Goal: Task Accomplishment & Management: Use online tool/utility

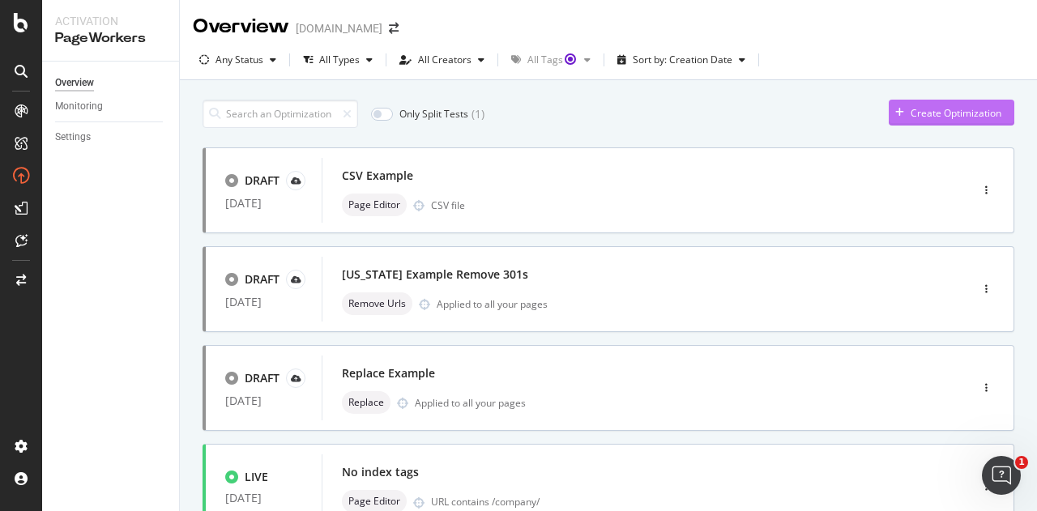
click at [893, 109] on div "button" at bounding box center [900, 113] width 22 height 10
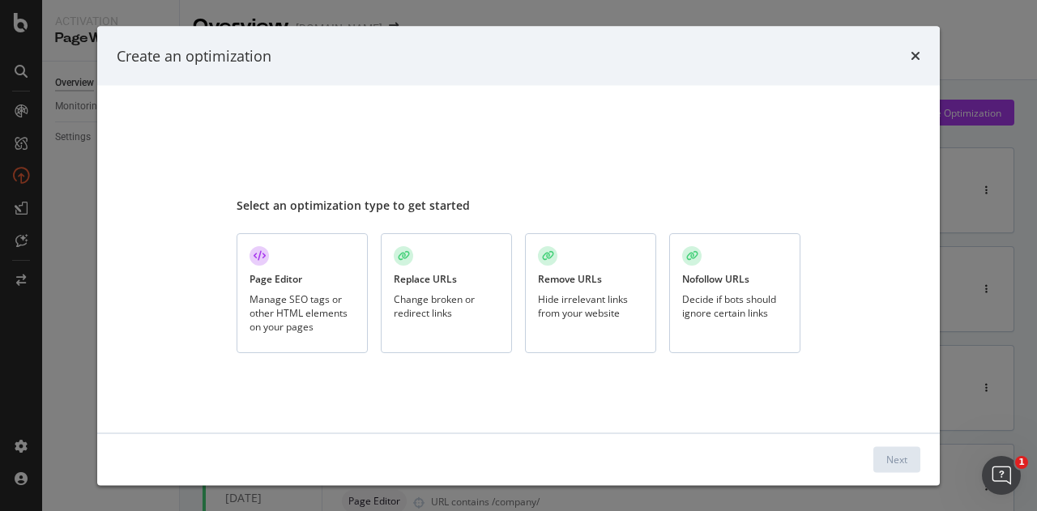
click at [301, 325] on div "Manage SEO tags or other HTML elements on your pages" at bounding box center [301, 312] width 105 height 41
click at [886, 463] on div "Next" at bounding box center [896, 459] width 21 height 14
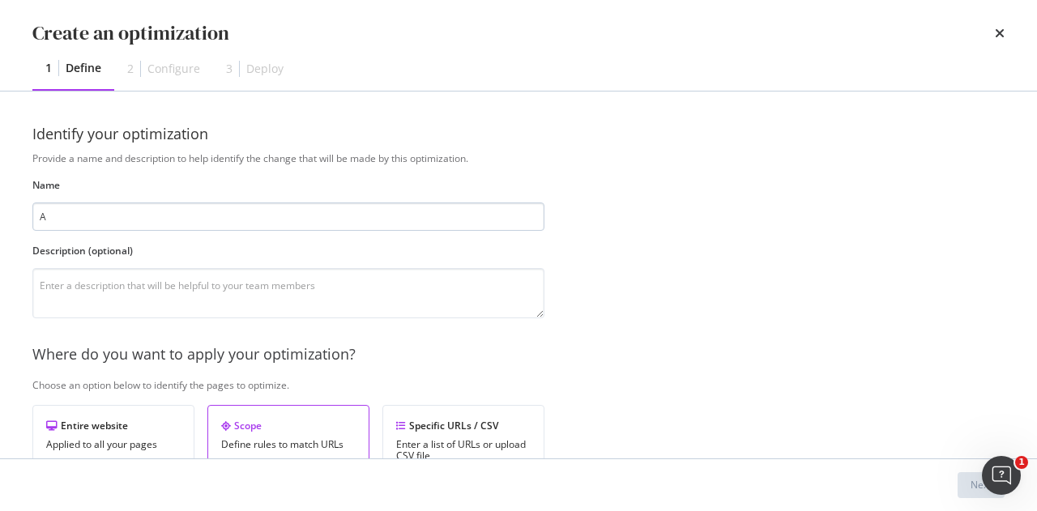
click at [536, 223] on input "A" at bounding box center [288, 217] width 512 height 28
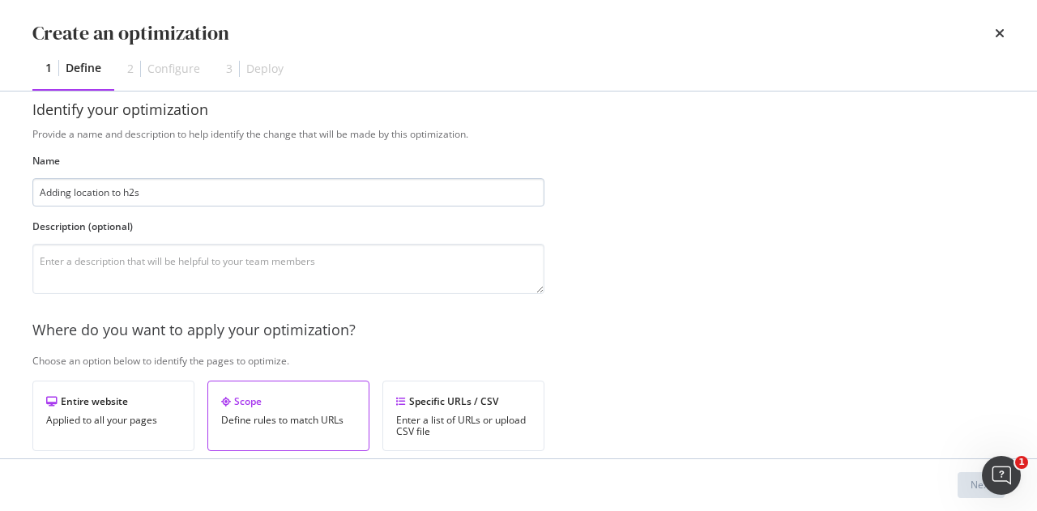
scroll to position [39, 0]
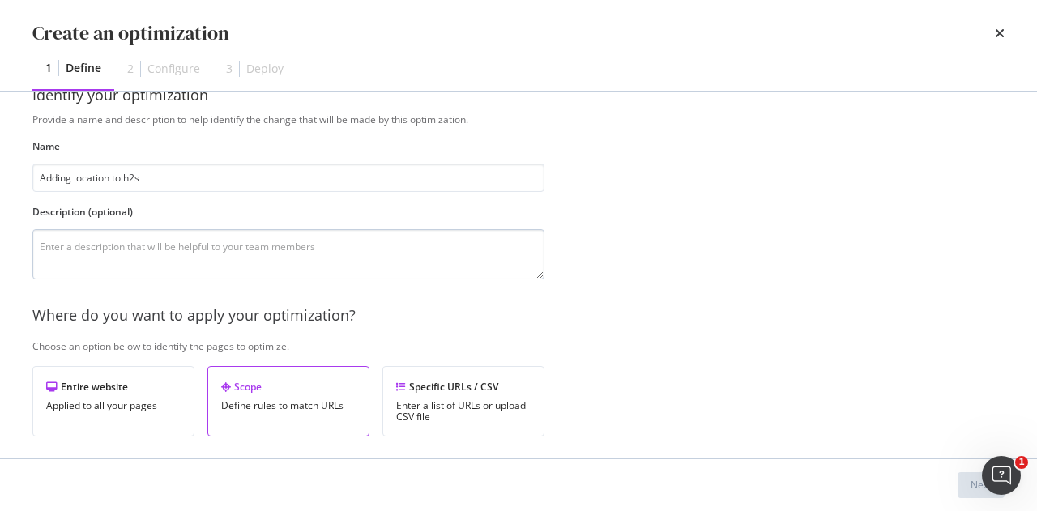
type input "Adding location to h2s"
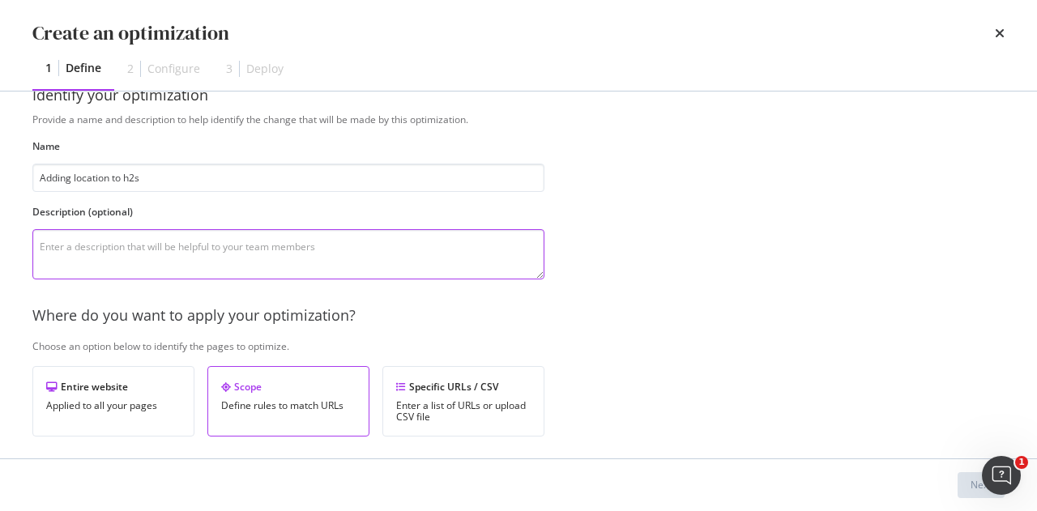
click at [422, 242] on textarea "modal" at bounding box center [288, 254] width 512 height 50
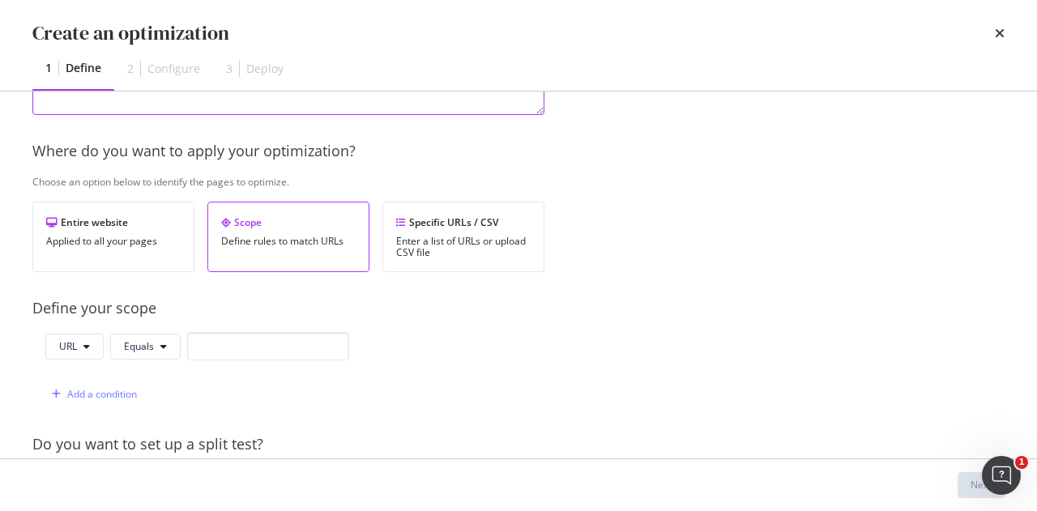
scroll to position [203, 0]
type textarea "Testing adding in location keywords to heading"
click at [488, 237] on div "Enter a list of URLs or upload CSV file" at bounding box center [463, 248] width 134 height 23
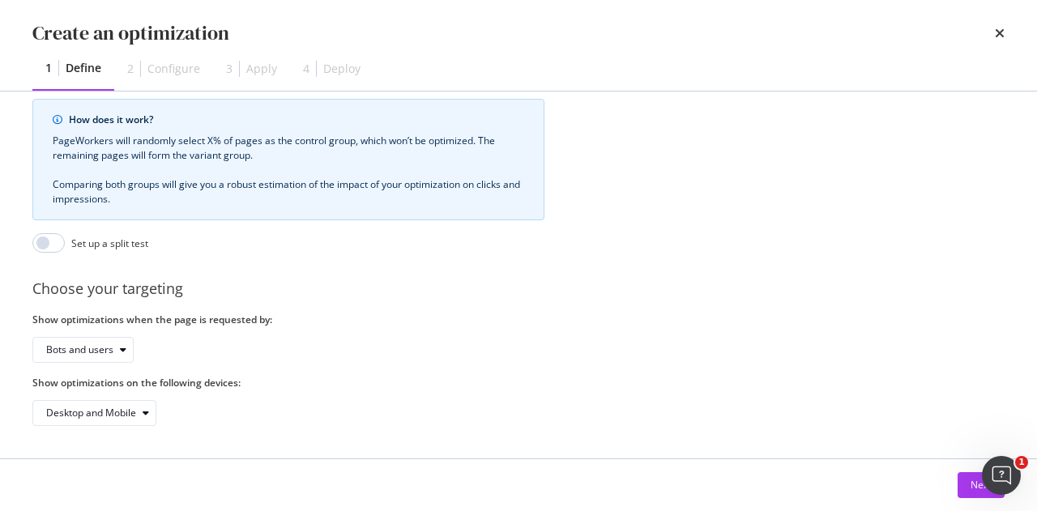
scroll to position [472, 0]
click at [964, 484] on button "Next" at bounding box center [980, 485] width 47 height 26
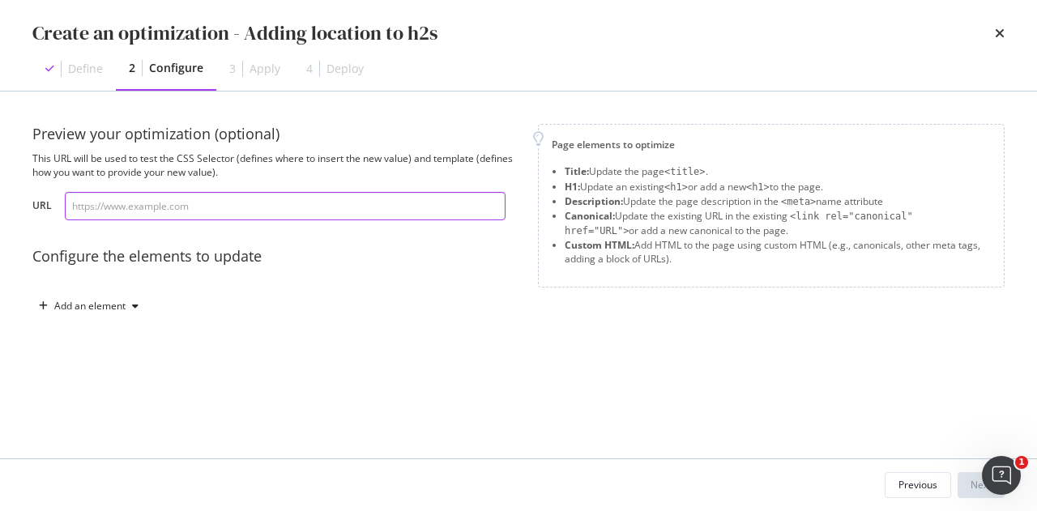
click at [271, 216] on input "modal" at bounding box center [285, 206] width 441 height 28
paste input "[URL][DOMAIN_NAME]"
type input "[URL][DOMAIN_NAME]"
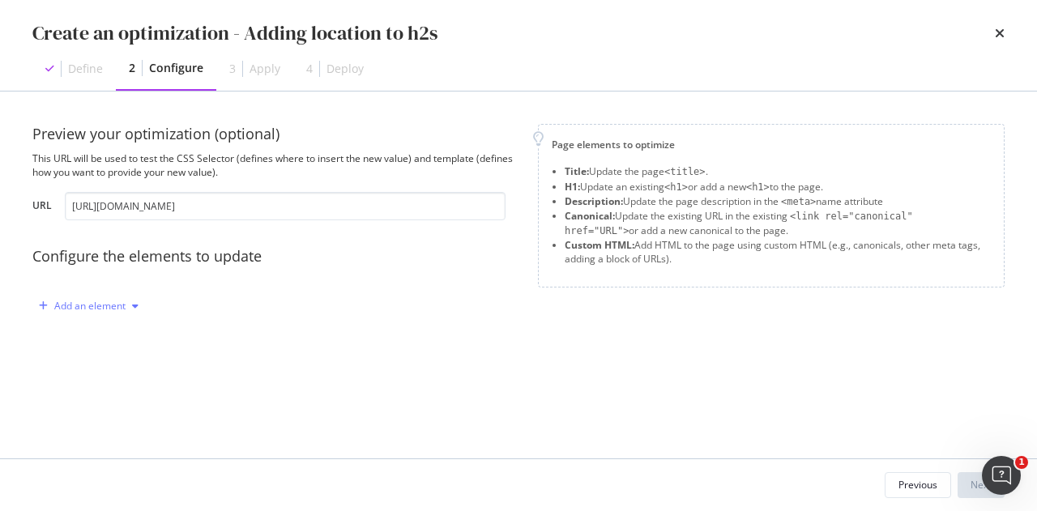
click at [98, 306] on div "Add an element" at bounding box center [89, 306] width 71 height 10
click at [96, 435] on div "Custom HTML" at bounding box center [97, 444] width 109 height 20
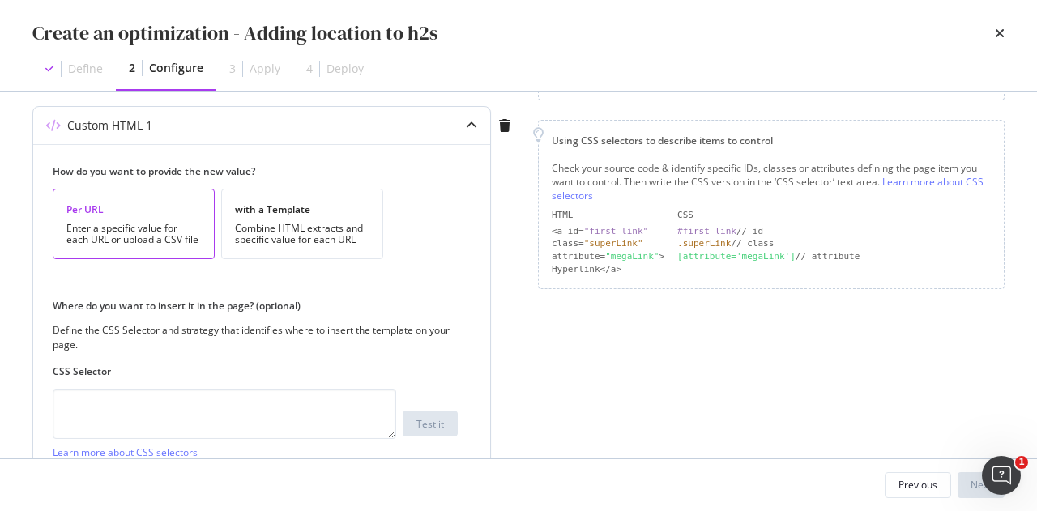
scroll to position [186, 0]
click at [296, 218] on div "with a Template Combine HTML extracts and specific value for each URL" at bounding box center [302, 225] width 162 height 70
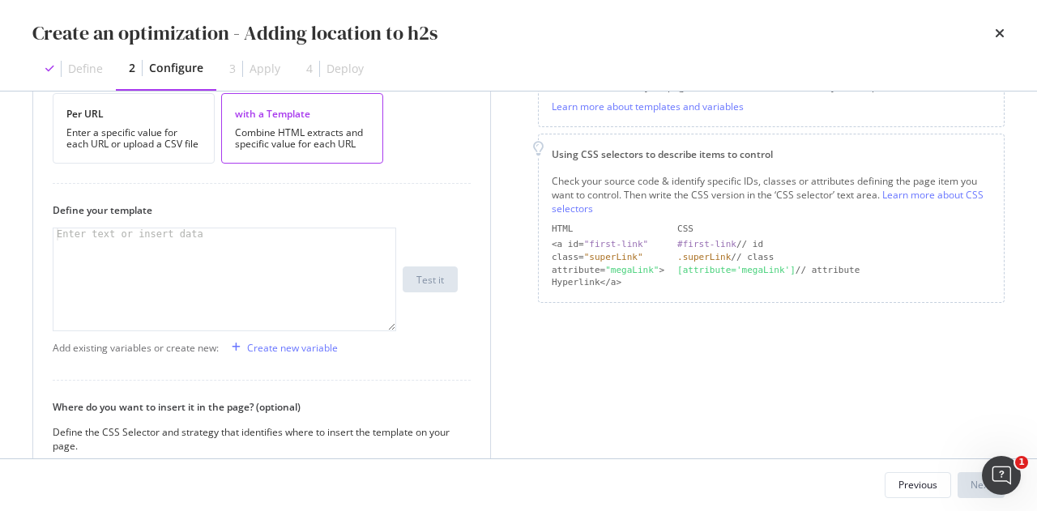
scroll to position [284, 0]
click at [269, 347] on div "Create new variable" at bounding box center [292, 346] width 91 height 14
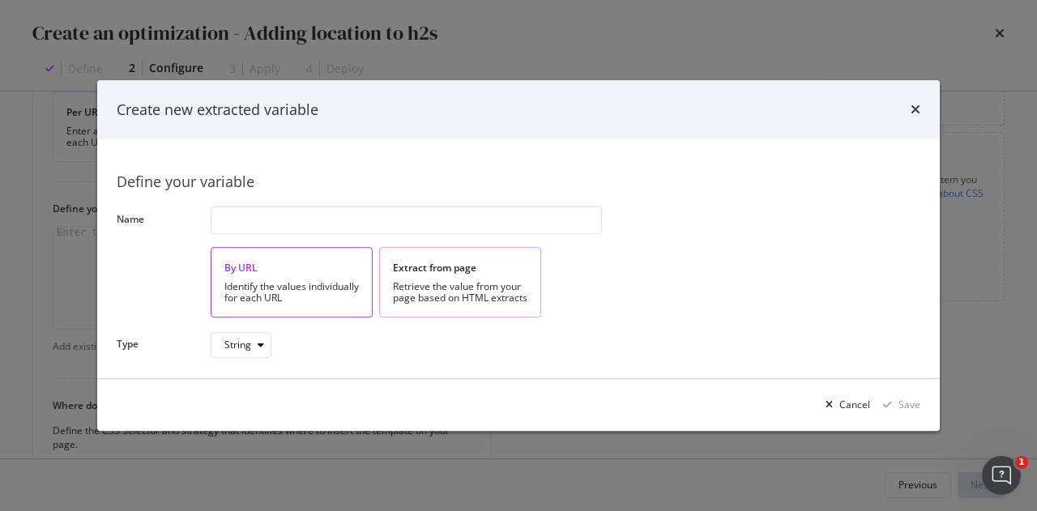
click at [427, 264] on div "Extract from page" at bounding box center [460, 268] width 134 height 14
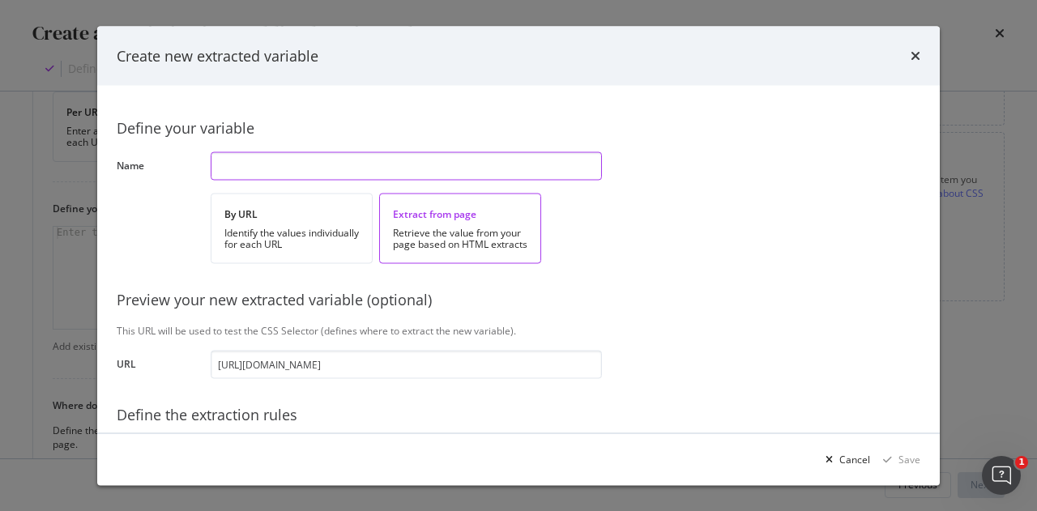
click at [281, 167] on input "modal" at bounding box center [406, 165] width 391 height 28
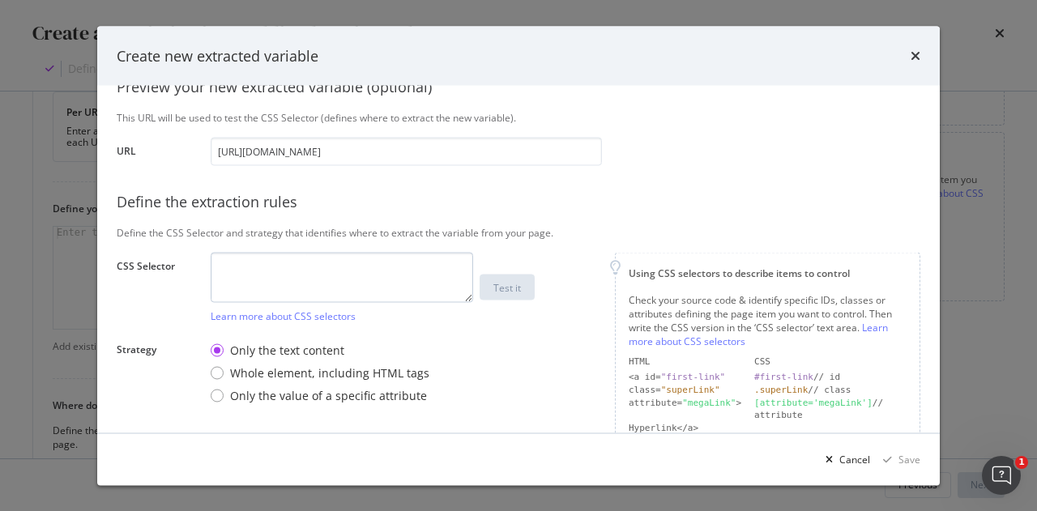
scroll to position [262, 0]
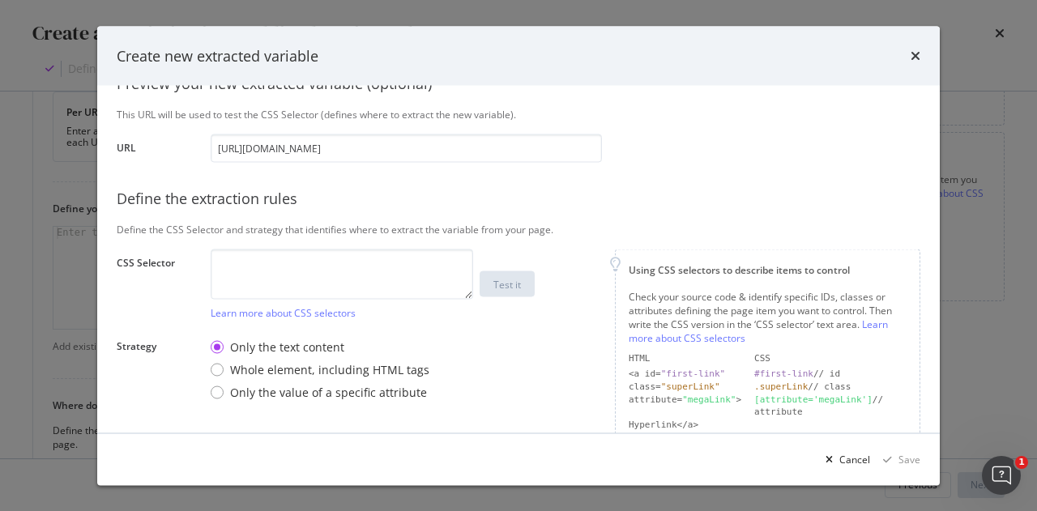
type input "Location"
click at [246, 258] on textarea "modal" at bounding box center [342, 274] width 262 height 50
paste textarea "/html/body/div[5]/div/div[1]/div/div/div/span"
type textarea "/html/body/div[5]/div/div[1]/div/div/div/span"
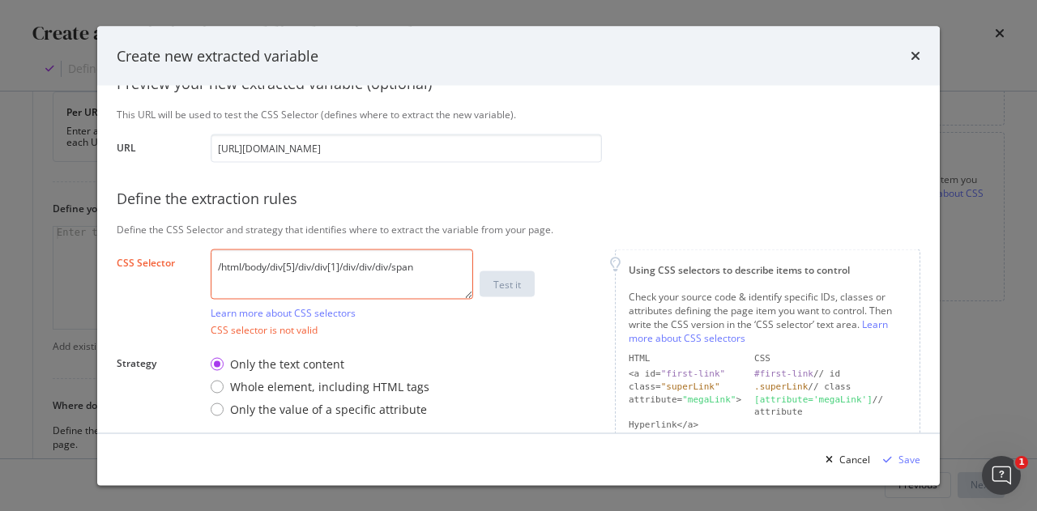
drag, startPoint x: 446, startPoint y: 263, endPoint x: 211, endPoint y: 272, distance: 235.1
click at [211, 272] on textarea "/html/body/div[5]/div/div[1]/div/div/div/span" at bounding box center [342, 274] width 262 height 50
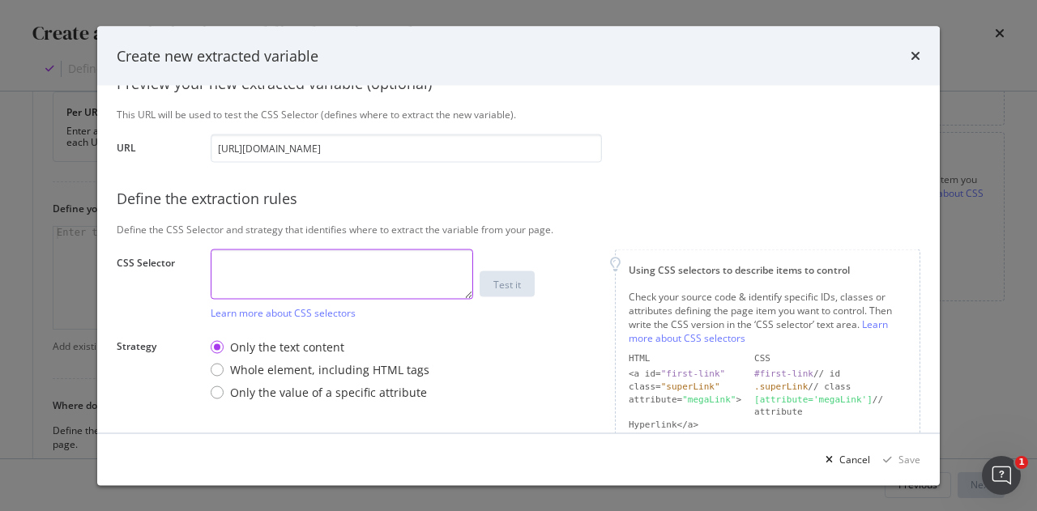
paste textarea "<span class="text-dark-blue">[GEOGRAPHIC_DATA]</span>"
type textarea "<span class="text-dark-blue">[GEOGRAPHIC_DATA]</span>"
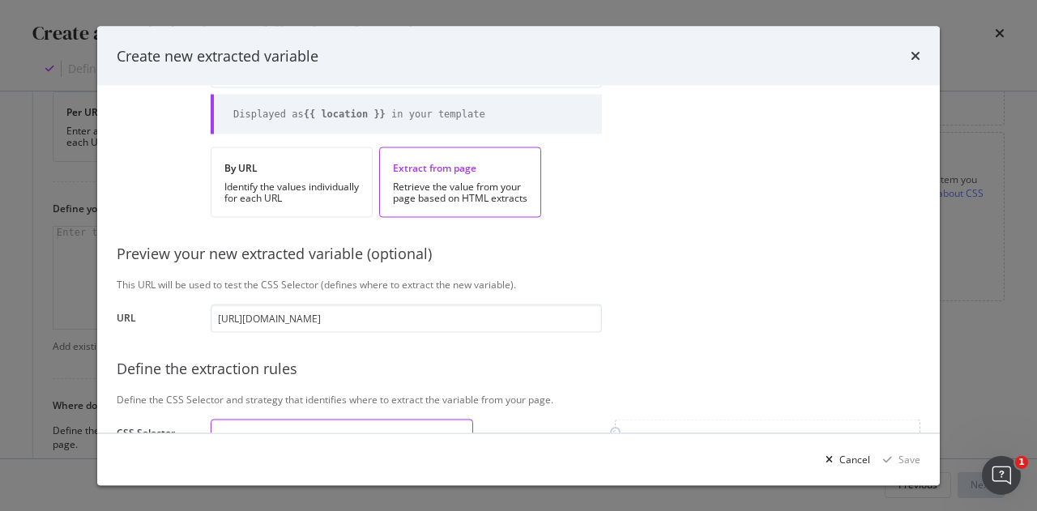
scroll to position [96, 0]
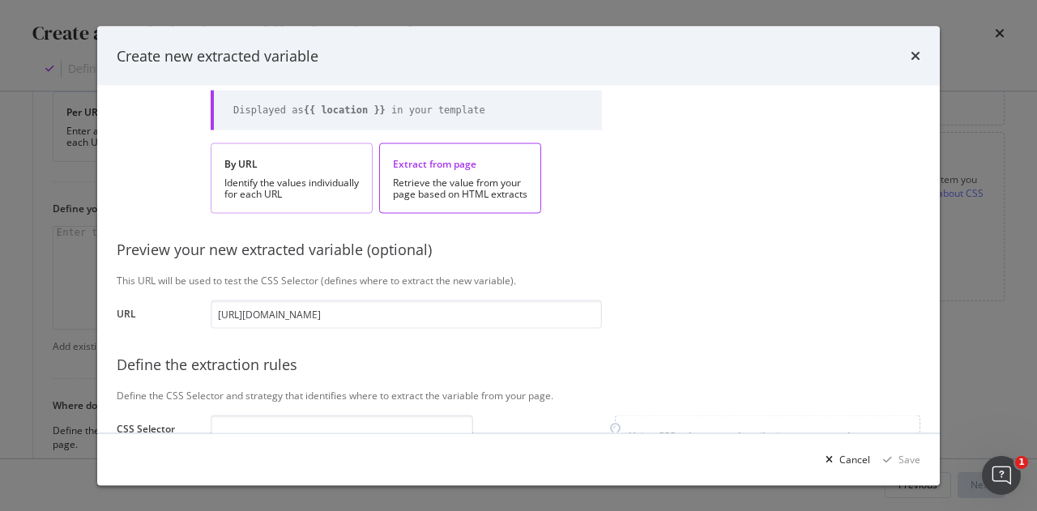
click at [285, 193] on div "Identify the values individually for each URL" at bounding box center [291, 188] width 134 height 23
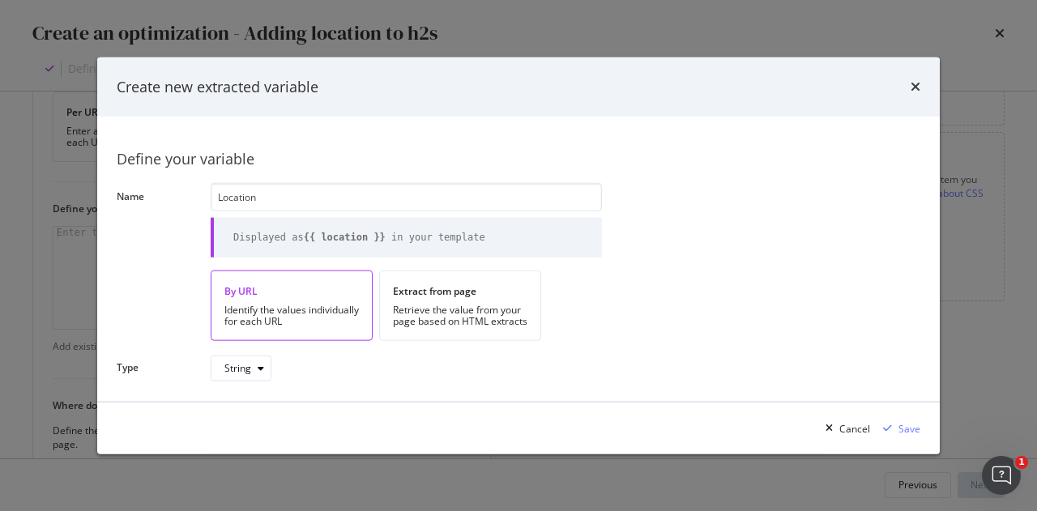
scroll to position [0, 0]
click at [421, 305] on div "Retrieve the value from your page based on HTML extracts" at bounding box center [460, 316] width 134 height 23
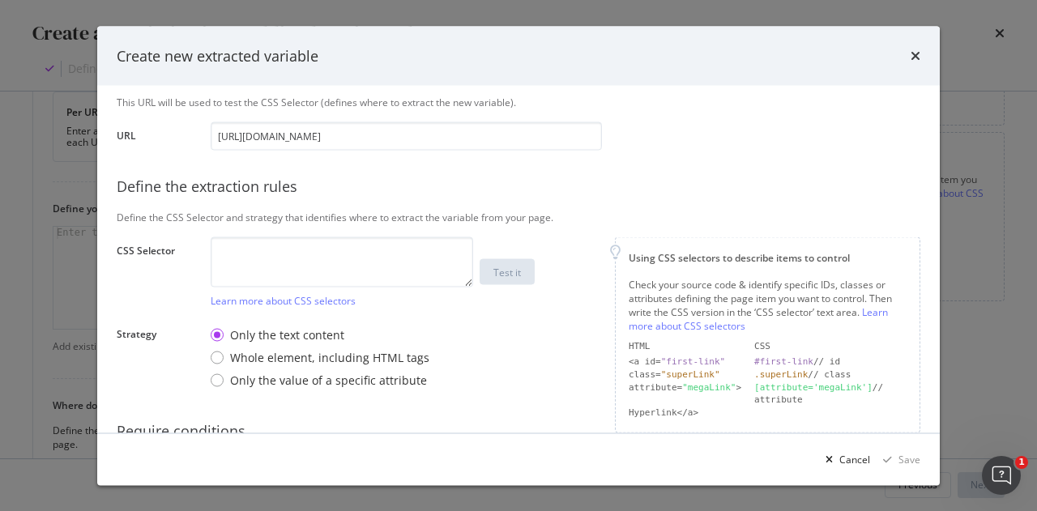
scroll to position [275, 0]
click at [403, 250] on textarea "modal" at bounding box center [342, 261] width 262 height 50
paste textarea "-webkit-text-size-adjust: 100%; -webkit-tap-highlight-color: transparent; --blu…"
type textarea "-webkit-text-size-adjust: 100%; -webkit-tap-highlight-color: transparent; --blu…"
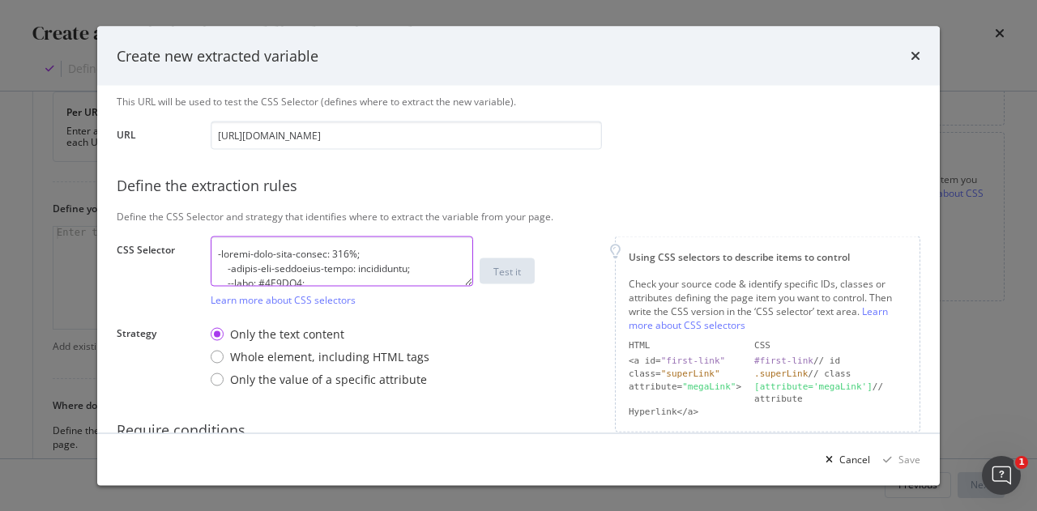
scroll to position [2381, 0]
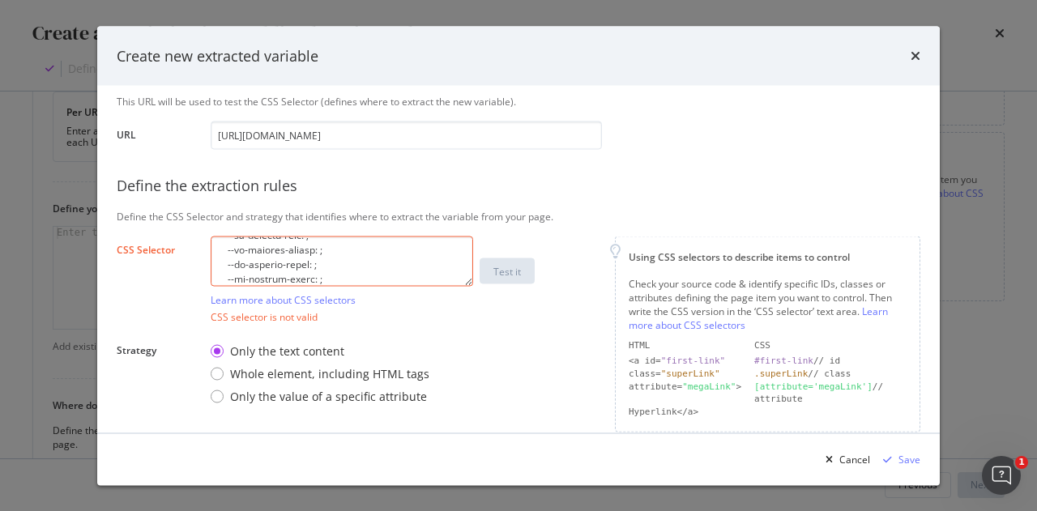
drag, startPoint x: 410, startPoint y: 269, endPoint x: 384, endPoint y: 267, distance: 26.0
click at [384, 267] on textarea "modal" at bounding box center [342, 261] width 262 height 50
drag, startPoint x: 365, startPoint y: 278, endPoint x: 206, endPoint y: 218, distance: 169.7
click at [206, 218] on div "Define your variable Name Location Displayed as {{ location }} in your template…" at bounding box center [519, 174] width 804 height 688
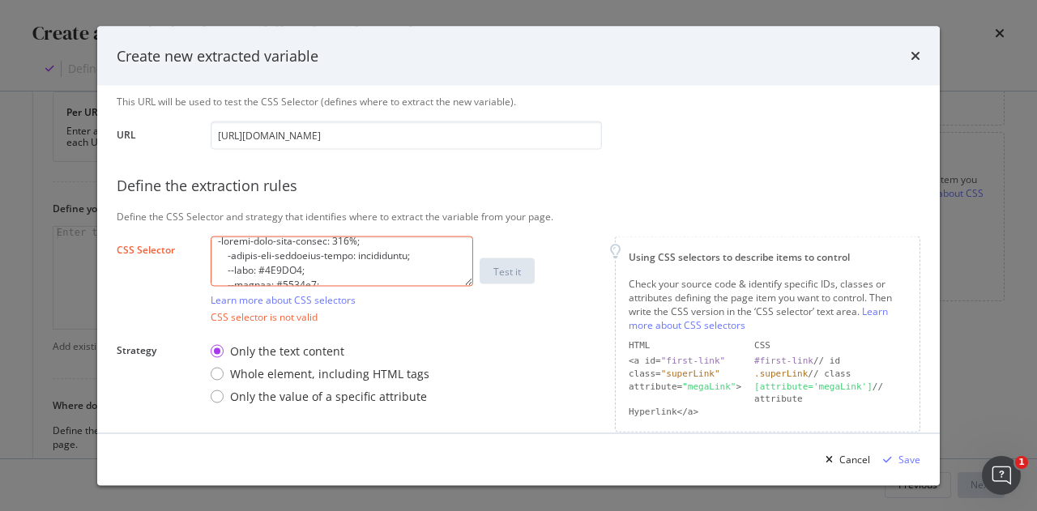
scroll to position [0, 0]
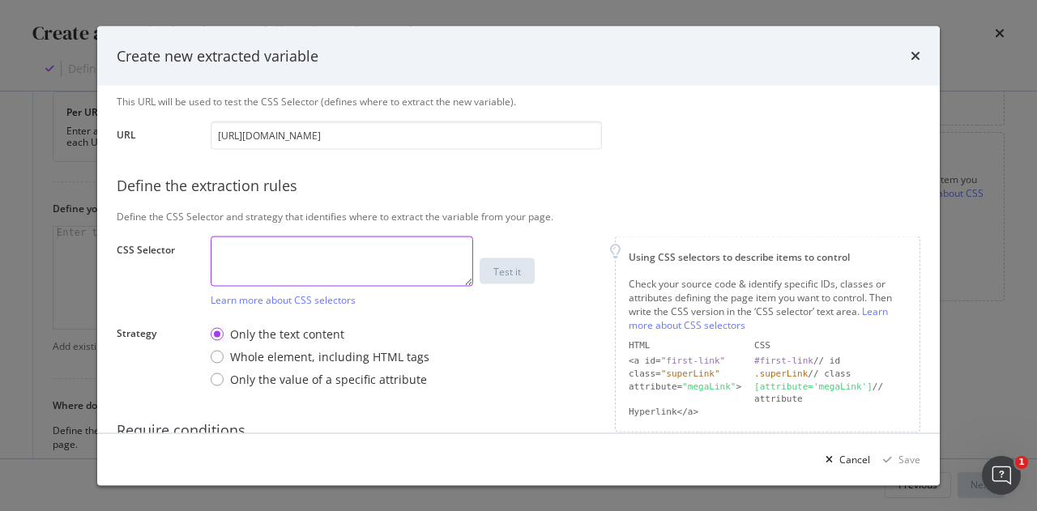
paste textarea "/html/body/div[5]/div/div[1]/div/div/div/span"
type textarea "/html/body/div[5]/div/div[1]/div/div/div/span"
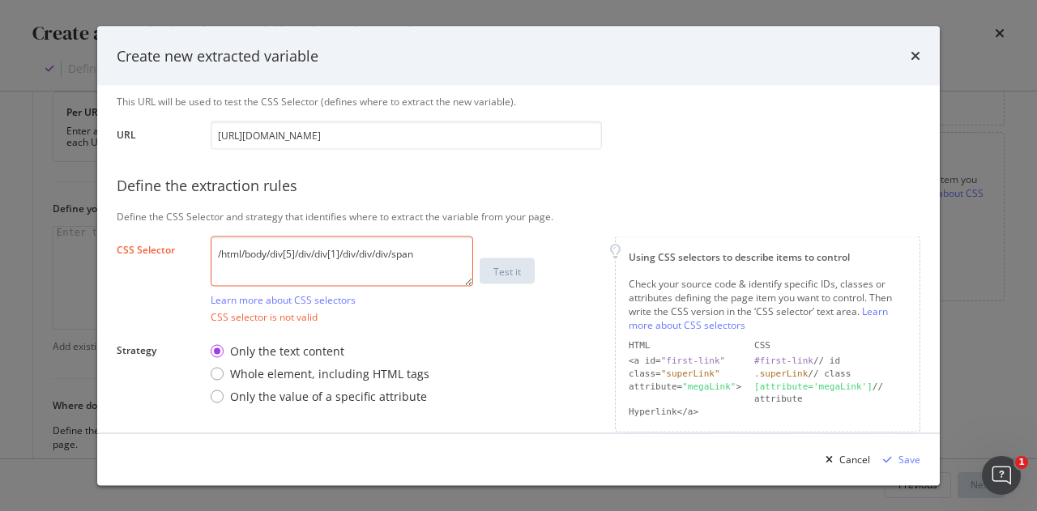
drag, startPoint x: 453, startPoint y: 250, endPoint x: 116, endPoint y: 233, distance: 337.4
click at [116, 233] on div "Define your variable Name Location Displayed as {{ location }} in your template…" at bounding box center [518, 259] width 842 height 347
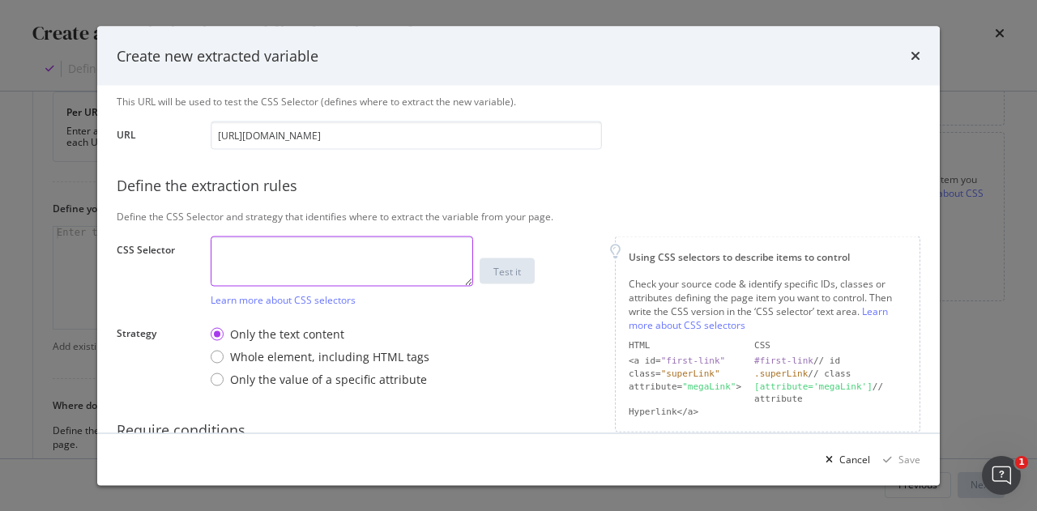
paste textarea "<span class="text-dark-blue">[GEOGRAPHIC_DATA]</span>"
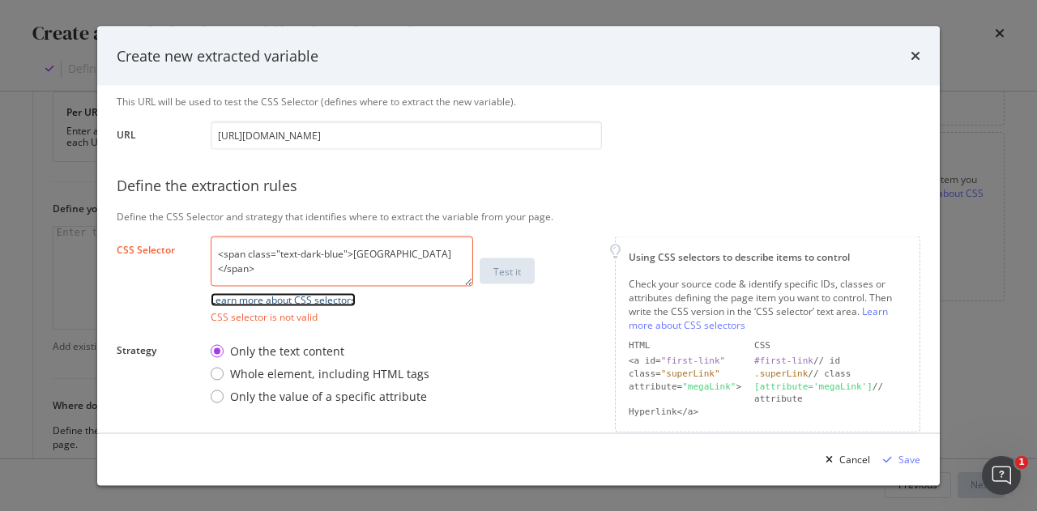
click at [284, 299] on link "Learn more about CSS selectors" at bounding box center [283, 299] width 145 height 14
drag, startPoint x: 458, startPoint y: 257, endPoint x: 176, endPoint y: 251, distance: 281.9
click at [0, 0] on div "CSS Selector <span class="text-dark-blue">[GEOGRAPHIC_DATA]</span> Learn more a…" at bounding box center [0, 0] width 0 height 0
drag, startPoint x: 346, startPoint y: 254, endPoint x: 275, endPoint y: 260, distance: 71.5
click at [275, 260] on textarea "<span class="text-dark-blue">[GEOGRAPHIC_DATA]</span>" at bounding box center [342, 261] width 262 height 50
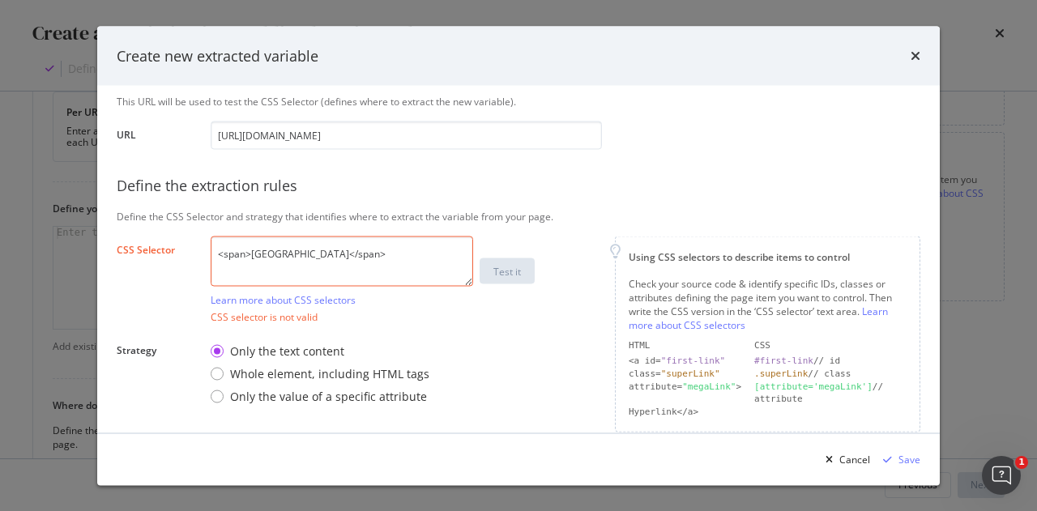
type textarea "<span>[GEOGRAPHIC_DATA]</span>"
click at [557, 363] on div "Only the text content Whole element, including HTML tags Only the value of a sp…" at bounding box center [406, 374] width 391 height 75
drag, startPoint x: 412, startPoint y: 267, endPoint x: 78, endPoint y: 220, distance: 337.9
click at [78, 220] on div "Create new extracted variable Define your variable Name Location Displayed as {…" at bounding box center [518, 255] width 1037 height 511
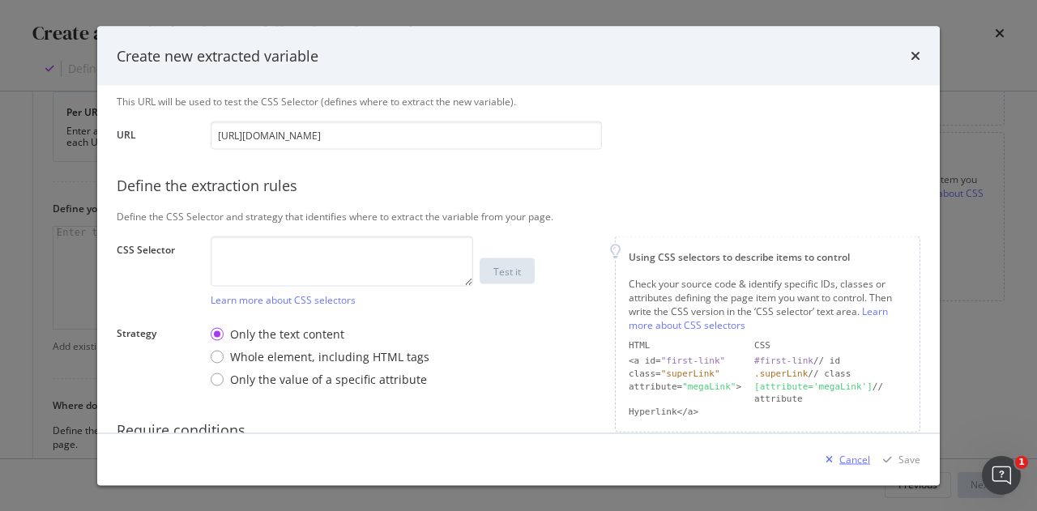
click at [849, 456] on div "Cancel" at bounding box center [854, 459] width 31 height 14
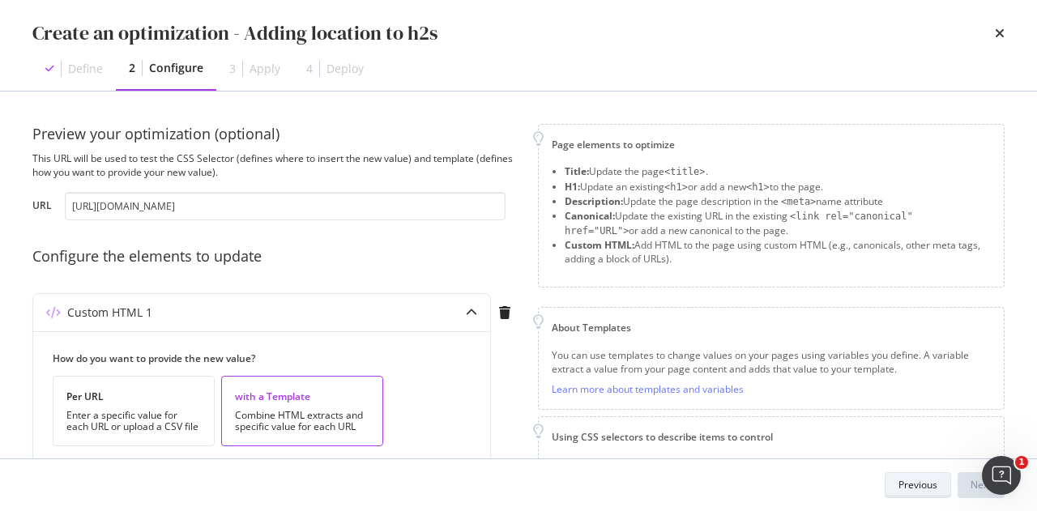
click at [912, 482] on div "Previous" at bounding box center [917, 485] width 39 height 14
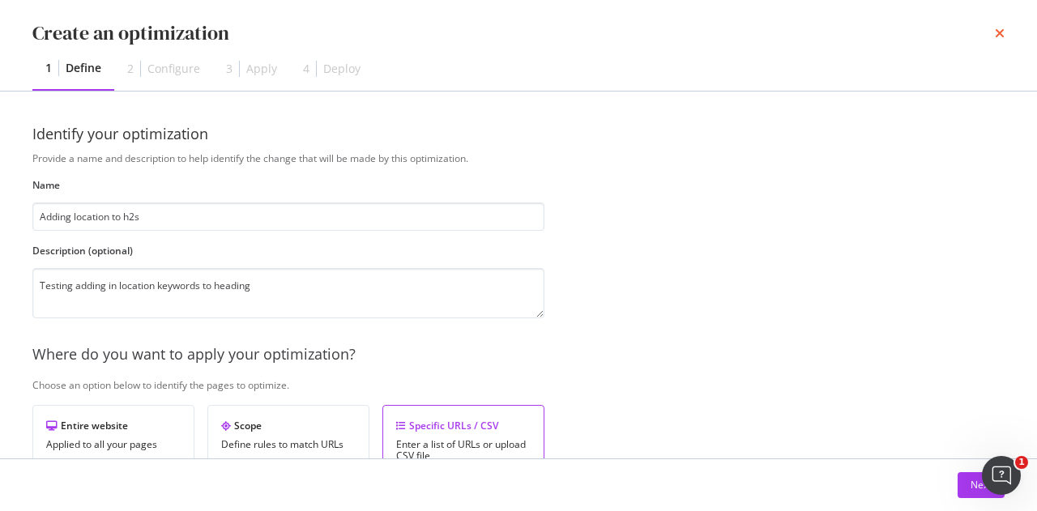
click at [996, 36] on icon "times" at bounding box center [1000, 33] width 10 height 13
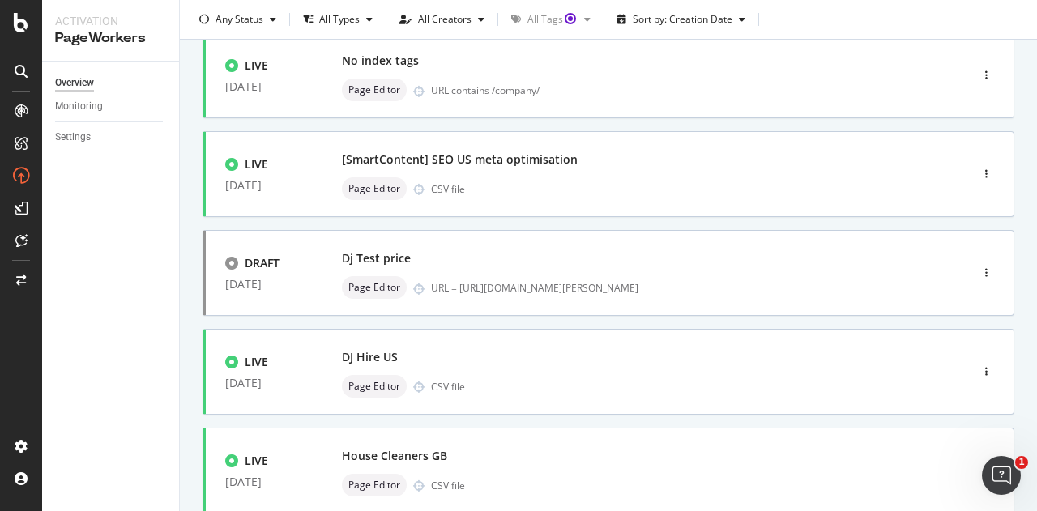
scroll to position [410, 0]
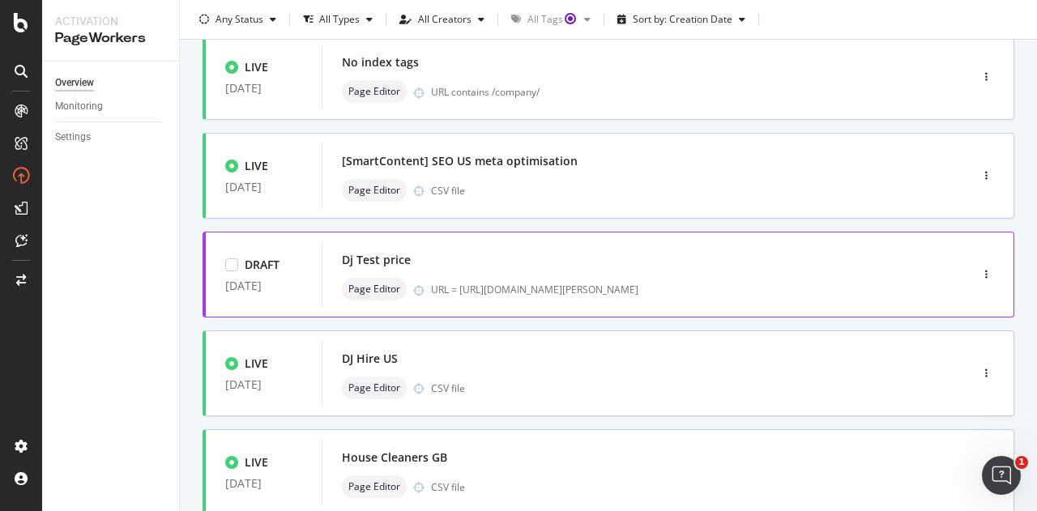
click at [514, 262] on div "Dj Test price" at bounding box center [621, 260] width 559 height 23
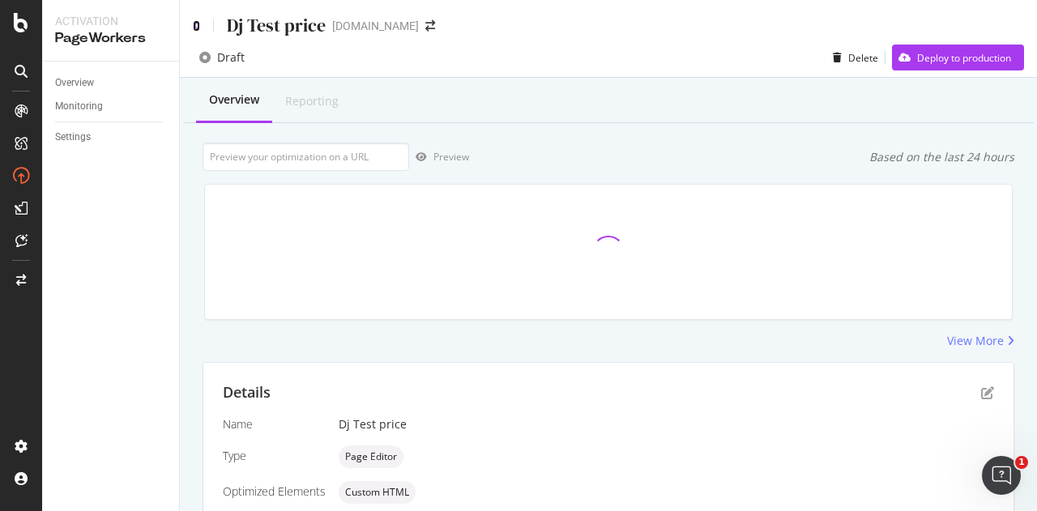
click at [199, 21] on icon at bounding box center [196, 25] width 7 height 11
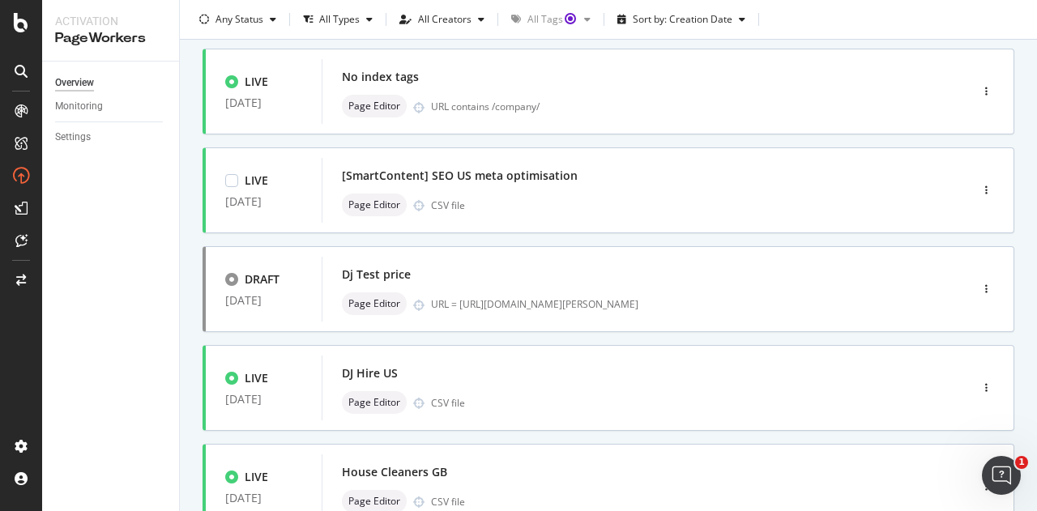
scroll to position [714, 0]
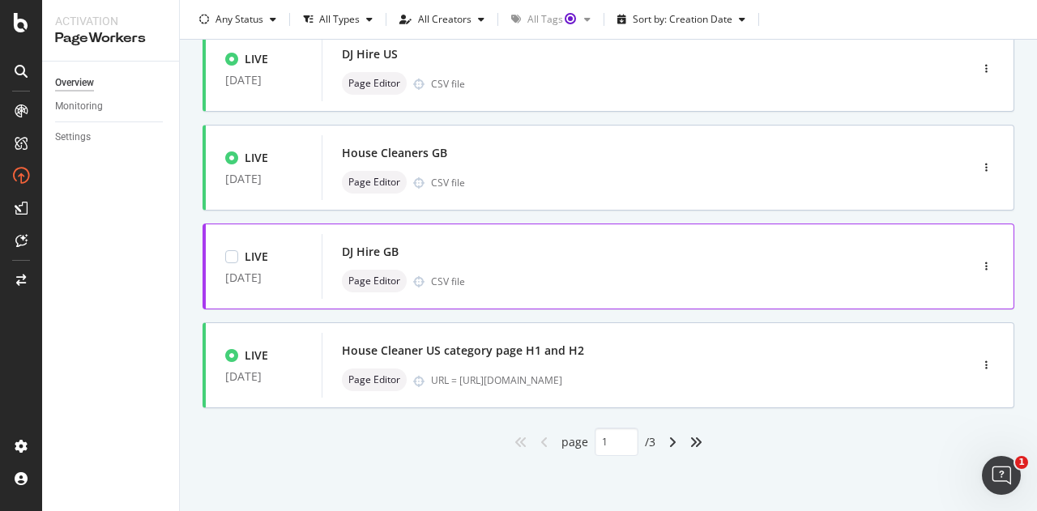
click at [525, 270] on div "Page Editor CSV file" at bounding box center [621, 281] width 559 height 23
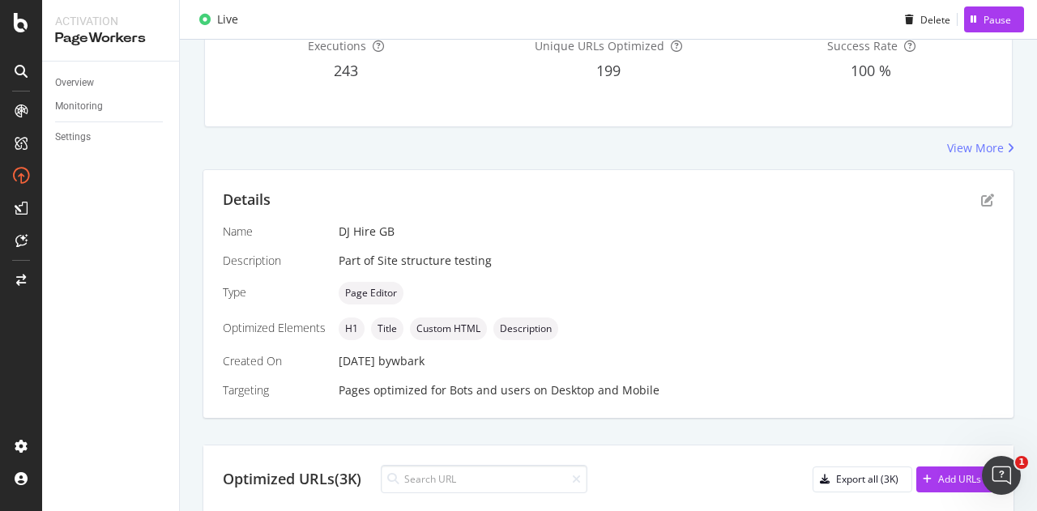
scroll to position [194, 0]
click at [981, 192] on icon "pen-to-square" at bounding box center [987, 198] width 13 height 13
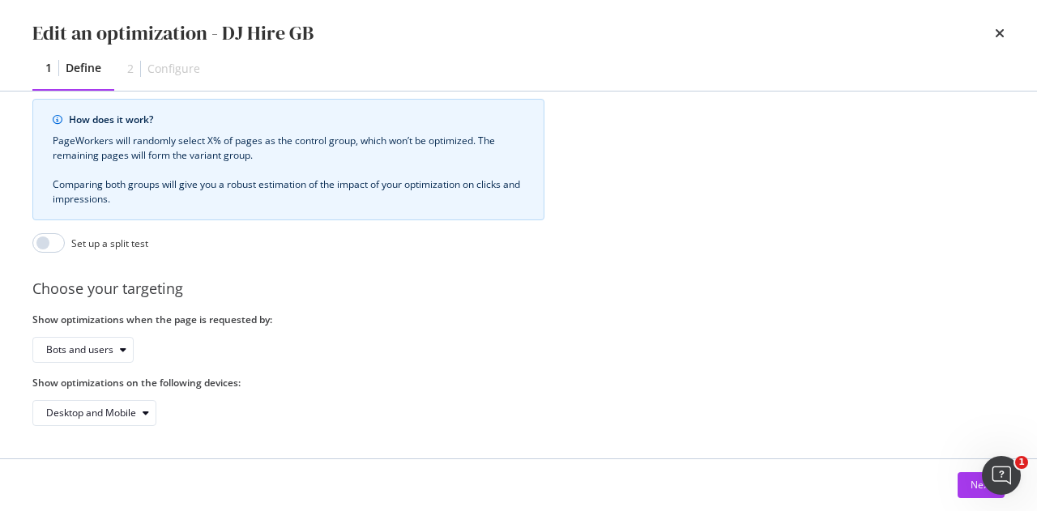
scroll to position [472, 0]
click at [964, 486] on button "Next" at bounding box center [980, 485] width 47 height 26
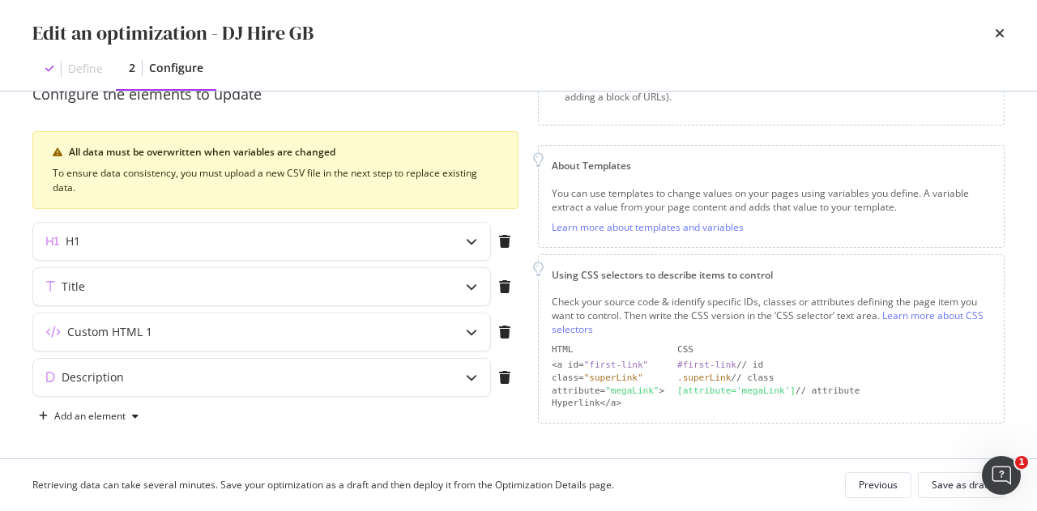
scroll to position [161, 0]
click at [464, 330] on div "modal" at bounding box center [471, 332] width 37 height 37
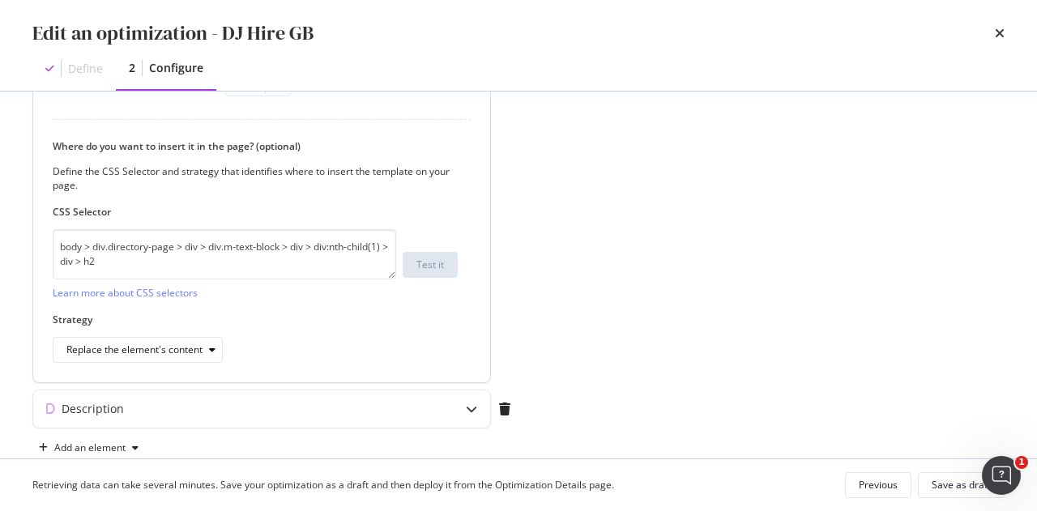
scroll to position [759, 0]
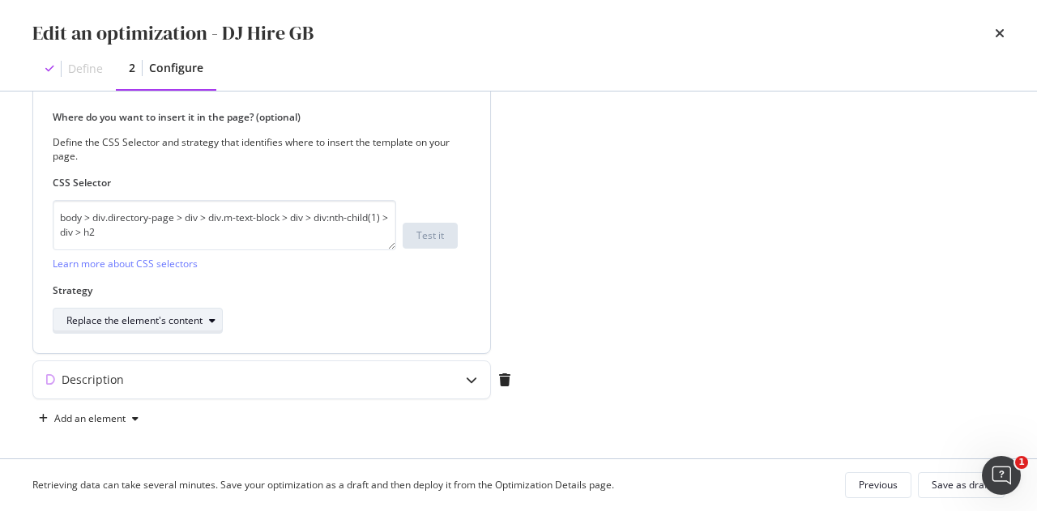
click at [199, 320] on div "Replace the element's content" at bounding box center [134, 321] width 136 height 10
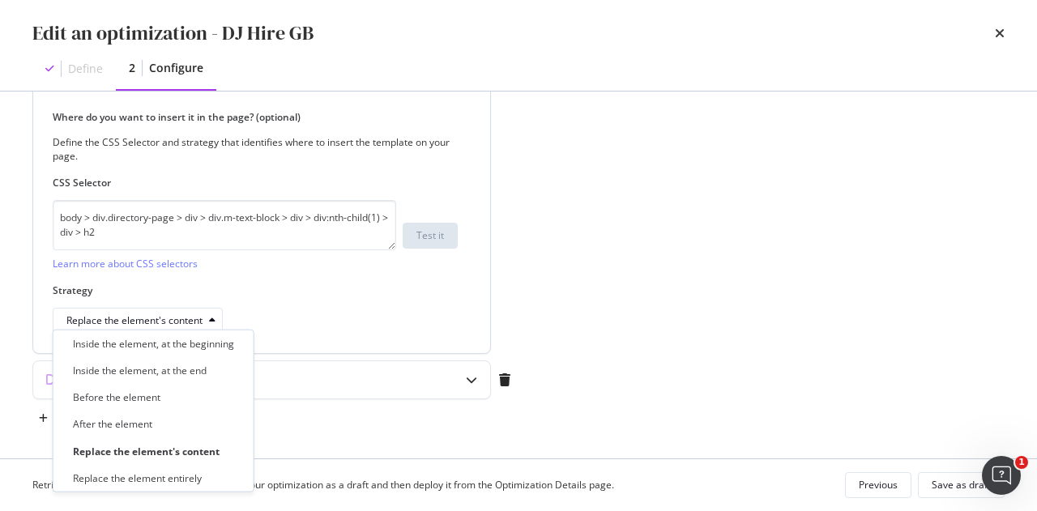
click at [353, 284] on label "Strategy" at bounding box center [255, 291] width 405 height 14
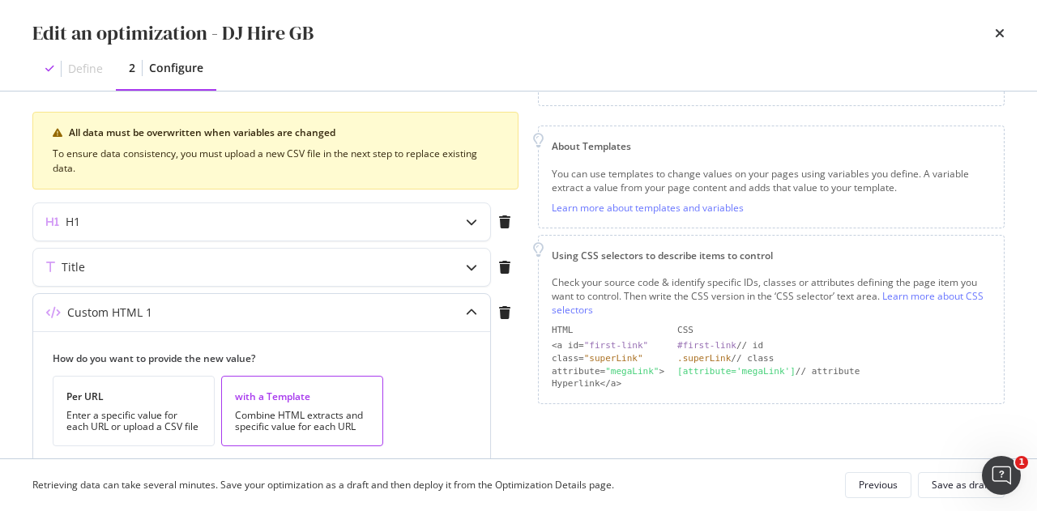
click at [462, 325] on div "modal" at bounding box center [471, 312] width 37 height 37
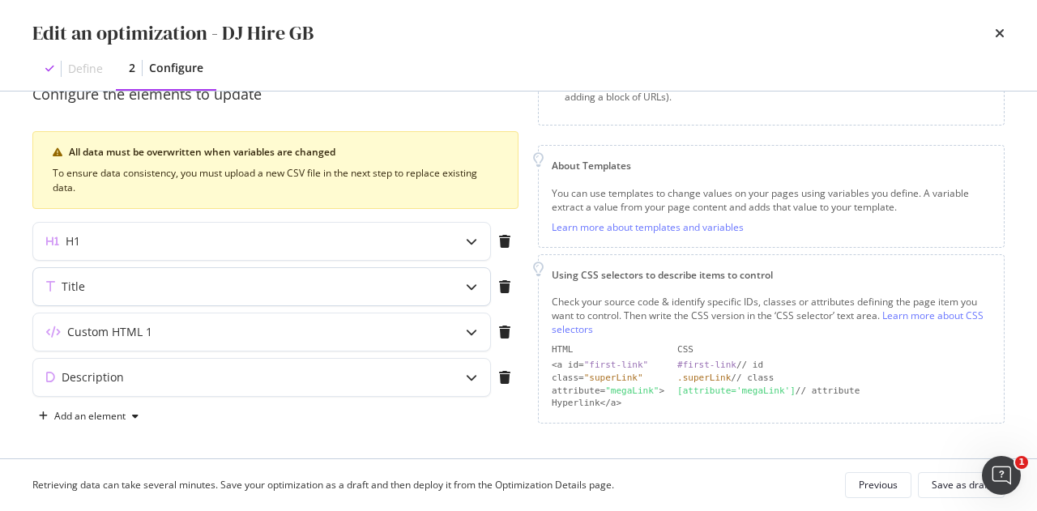
click at [465, 277] on div "modal" at bounding box center [471, 286] width 37 height 37
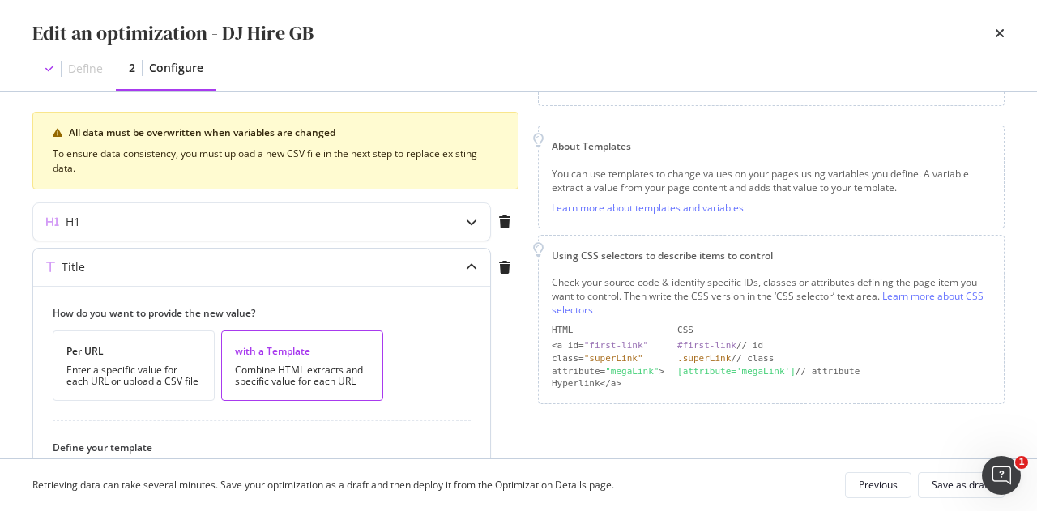
scroll to position [438, 0]
click at [465, 262] on div "modal" at bounding box center [471, 268] width 37 height 37
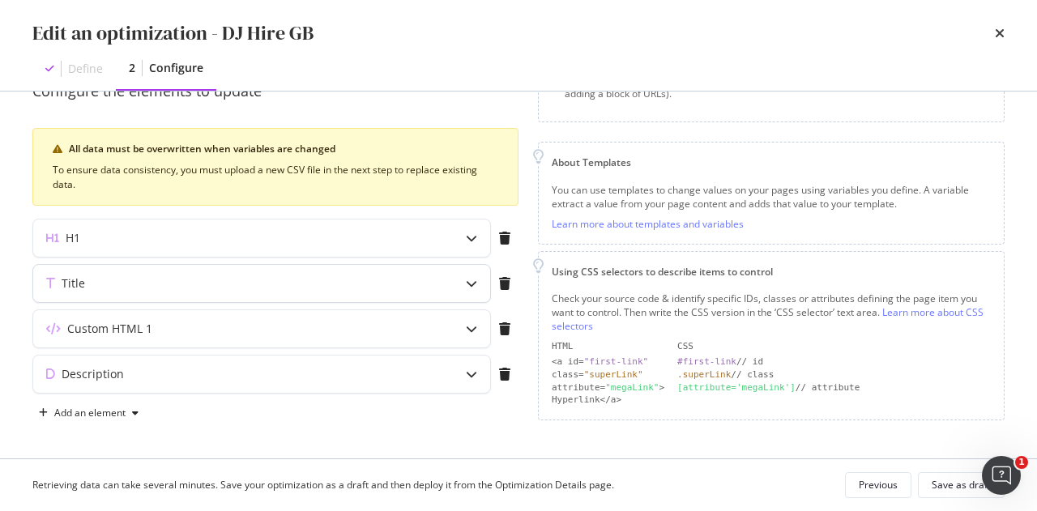
scroll to position [162, 0]
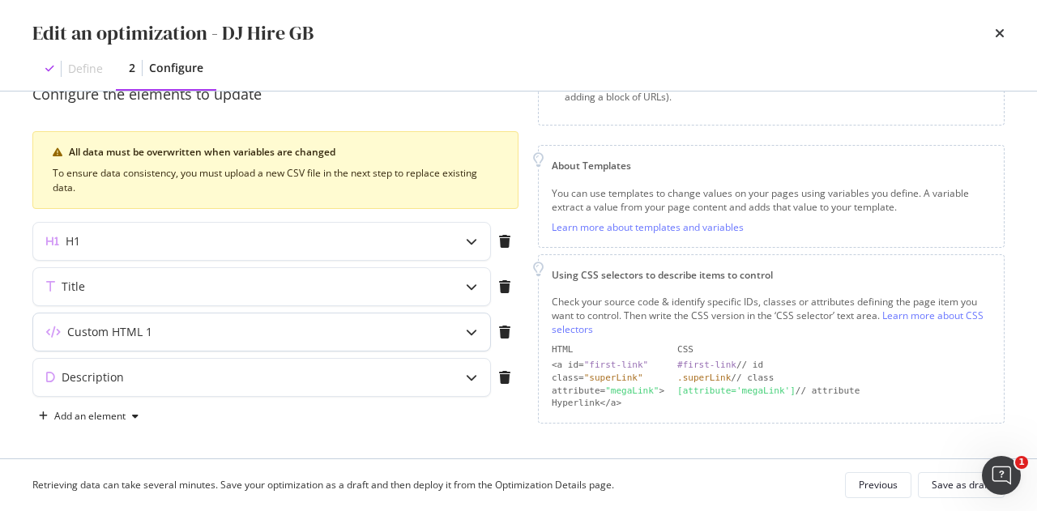
click at [439, 327] on div "Custom HTML 1" at bounding box center [261, 331] width 457 height 37
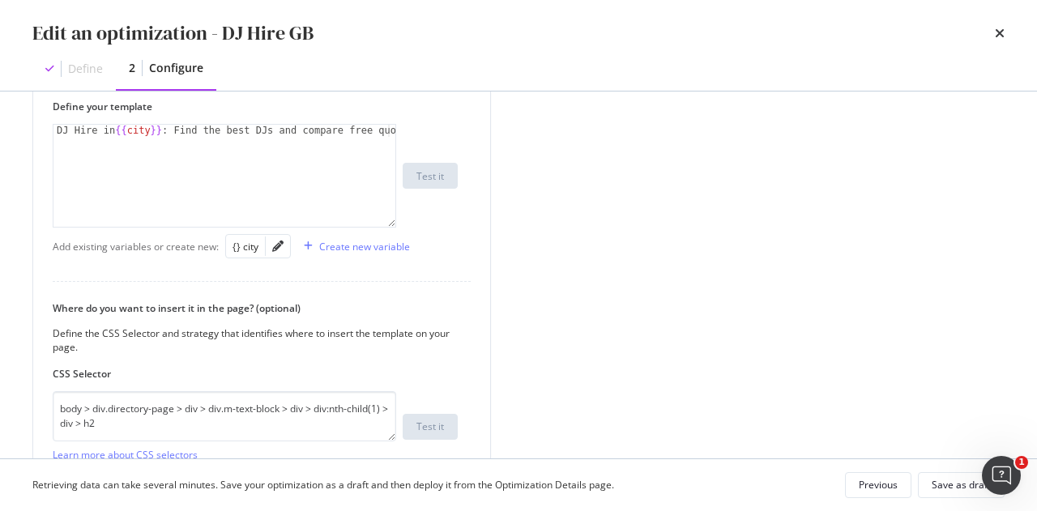
scroll to position [567, 0]
drag, startPoint x: 128, startPoint y: 424, endPoint x: 52, endPoint y: 397, distance: 80.7
click at [53, 397] on textarea "body > div.directory-page > div > div.m-text-block > div > div:nth-child(1) > d…" at bounding box center [224, 417] width 343 height 50
